Goal: Use online tool/utility

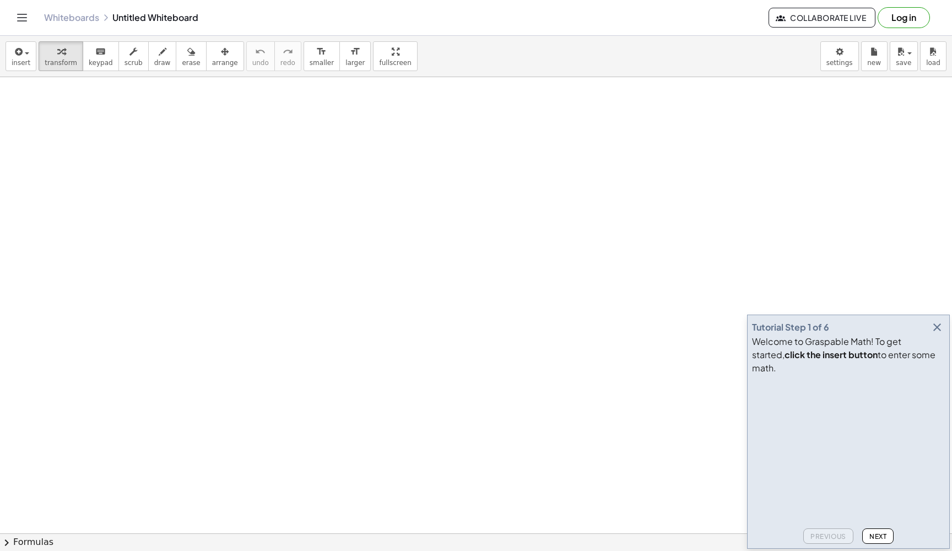
drag, startPoint x: 289, startPoint y: 175, endPoint x: 387, endPoint y: 175, distance: 97.5
click at [387, 175] on div at bounding box center [315, 171] width 186 height 37
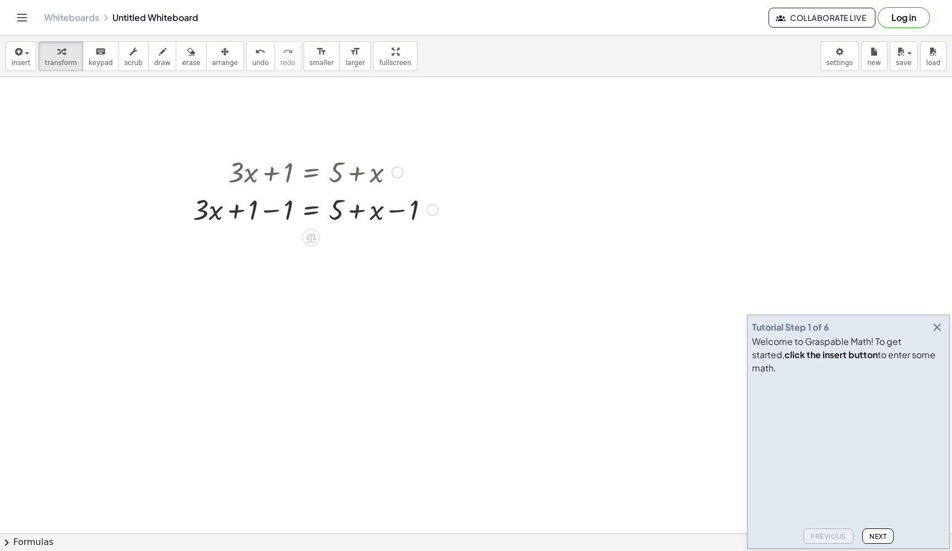
click at [272, 216] on div at bounding box center [315, 208] width 256 height 37
drag, startPoint x: 374, startPoint y: 249, endPoint x: 275, endPoint y: 249, distance: 99.7
click at [276, 249] on div at bounding box center [315, 245] width 256 height 37
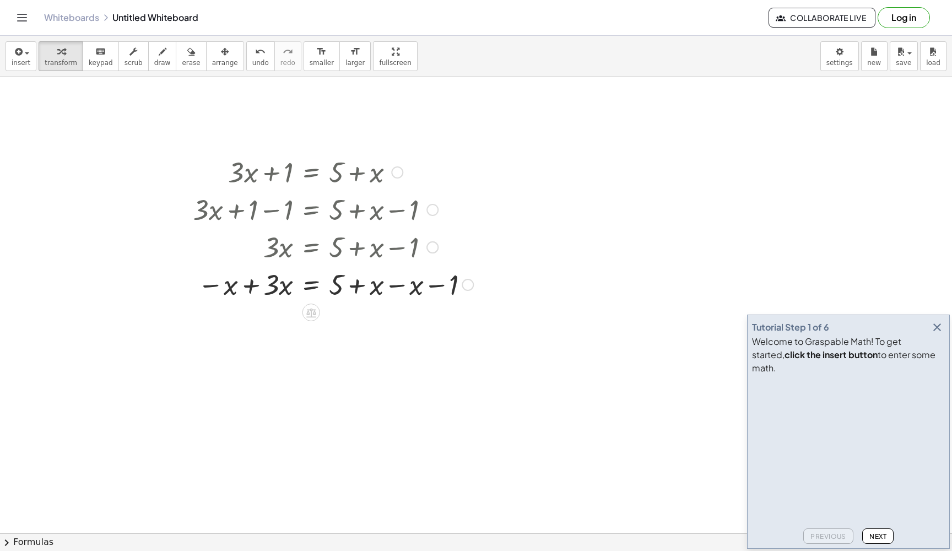
click at [383, 285] on div at bounding box center [332, 283] width 291 height 37
click at [390, 286] on div at bounding box center [332, 283] width 291 height 37
click at [359, 325] on div at bounding box center [332, 320] width 291 height 37
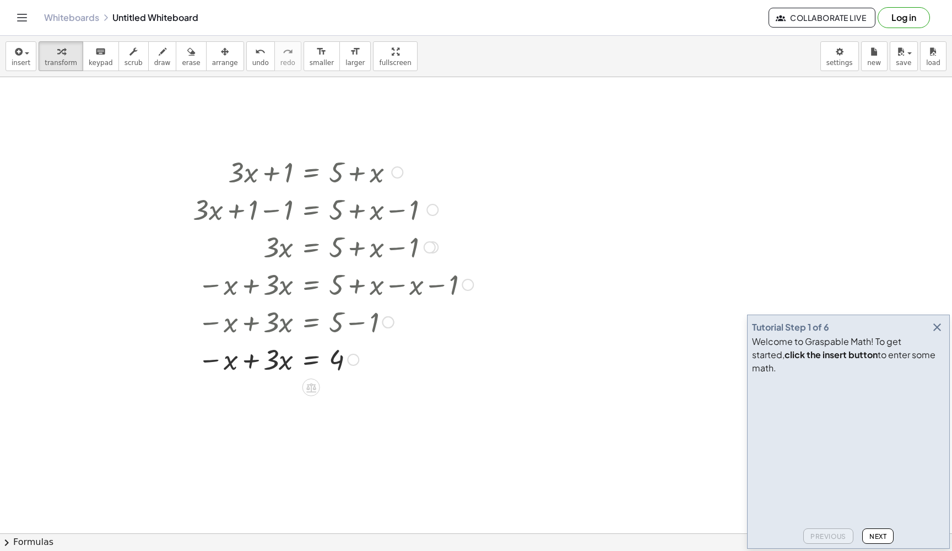
click at [253, 361] on div at bounding box center [332, 358] width 291 height 37
drag, startPoint x: 275, startPoint y: 401, endPoint x: 346, endPoint y: 419, distance: 72.8
click at [272, 448] on div at bounding box center [332, 442] width 291 height 55
click at [340, 444] on div at bounding box center [332, 442] width 291 height 55
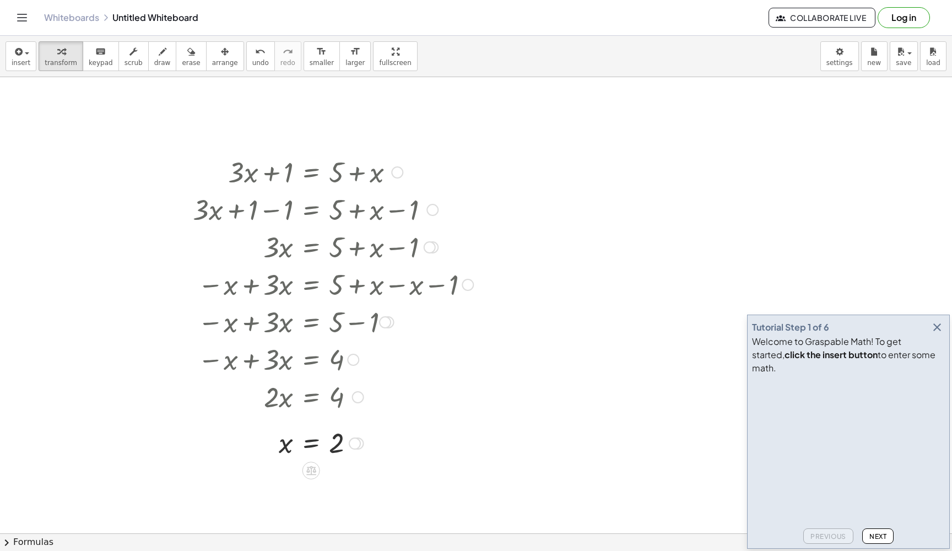
click at [313, 448] on div at bounding box center [332, 442] width 291 height 36
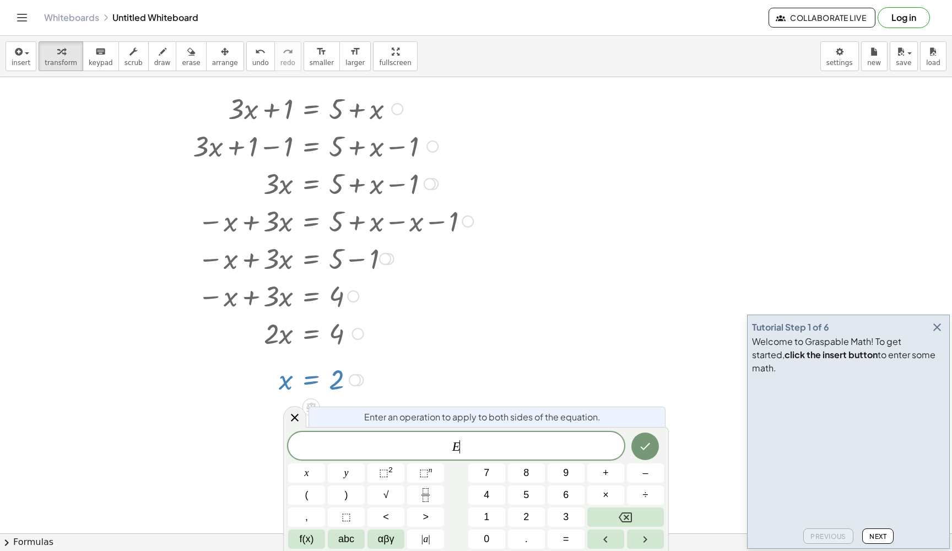
scroll to position [2, 0]
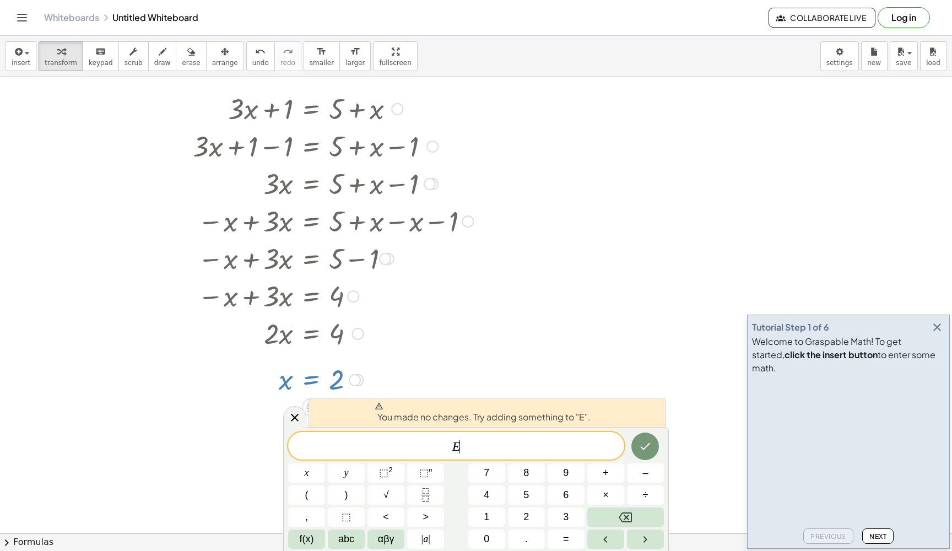
click at [499, 203] on div at bounding box center [476, 506] width 952 height 984
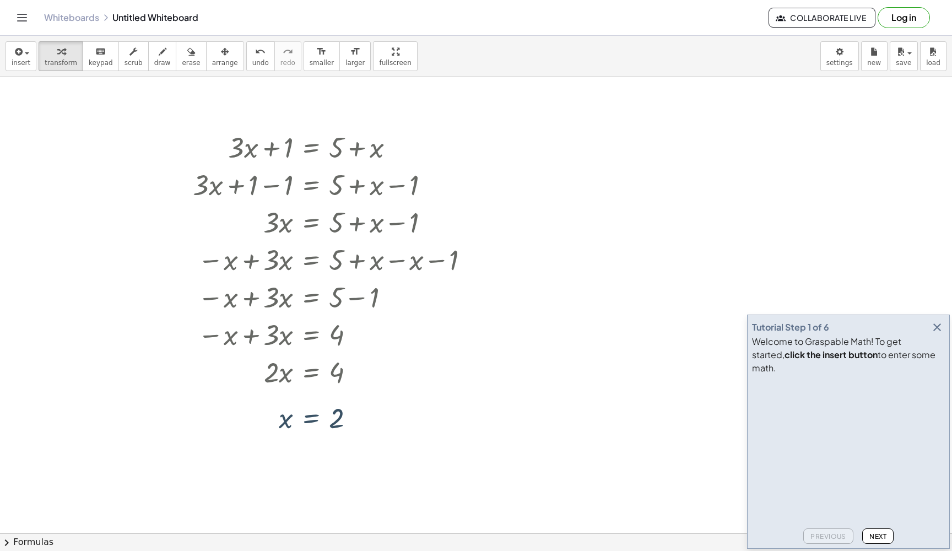
scroll to position [0, 0]
